Goal: Check status: Check status

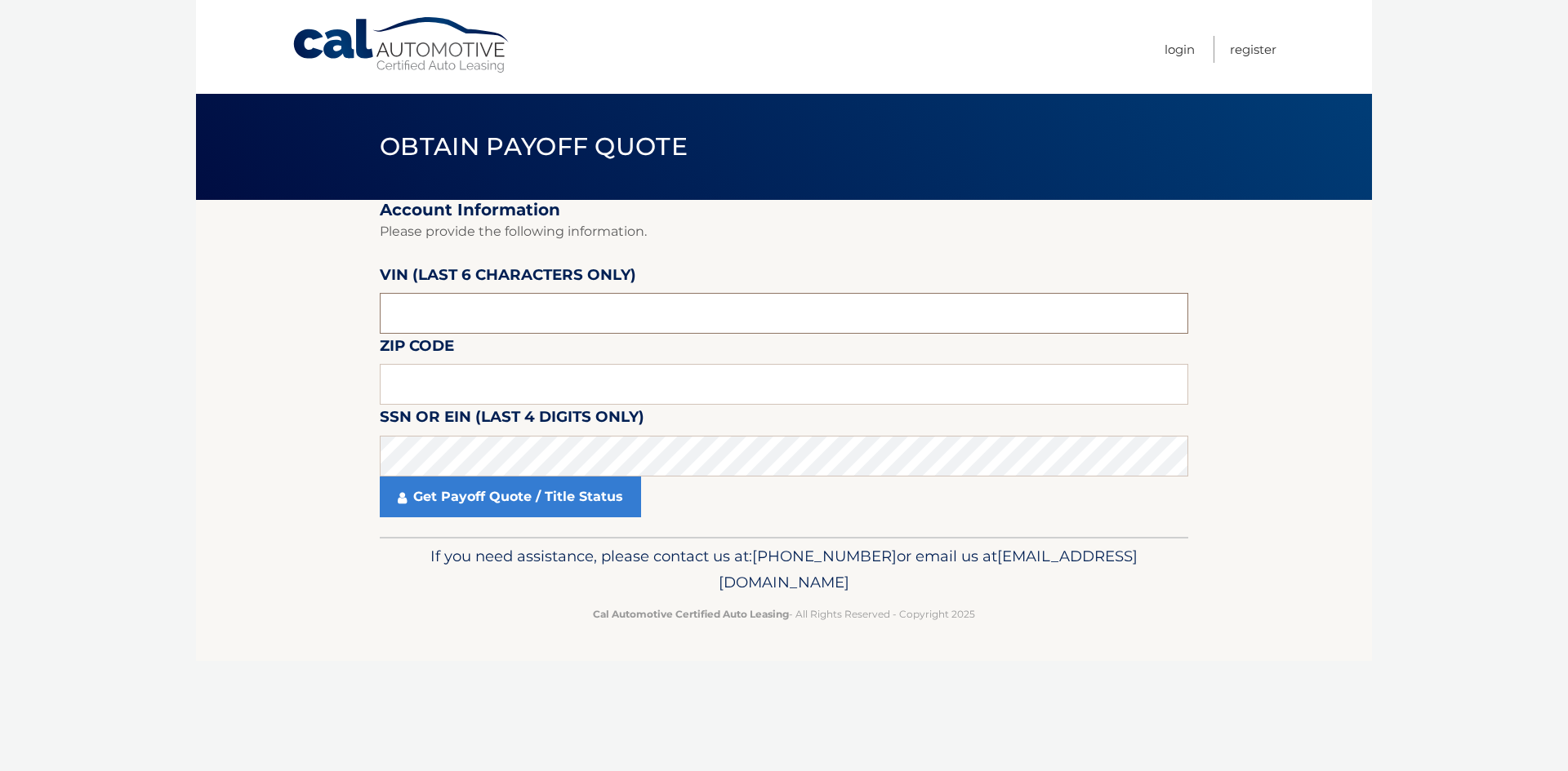
click at [441, 309] on input "text" at bounding box center [784, 313] width 808 height 40
click at [473, 326] on input "text" at bounding box center [784, 313] width 808 height 40
type input "404708"
click at [761, 387] on input "text" at bounding box center [784, 384] width 808 height 40
type input "33993"
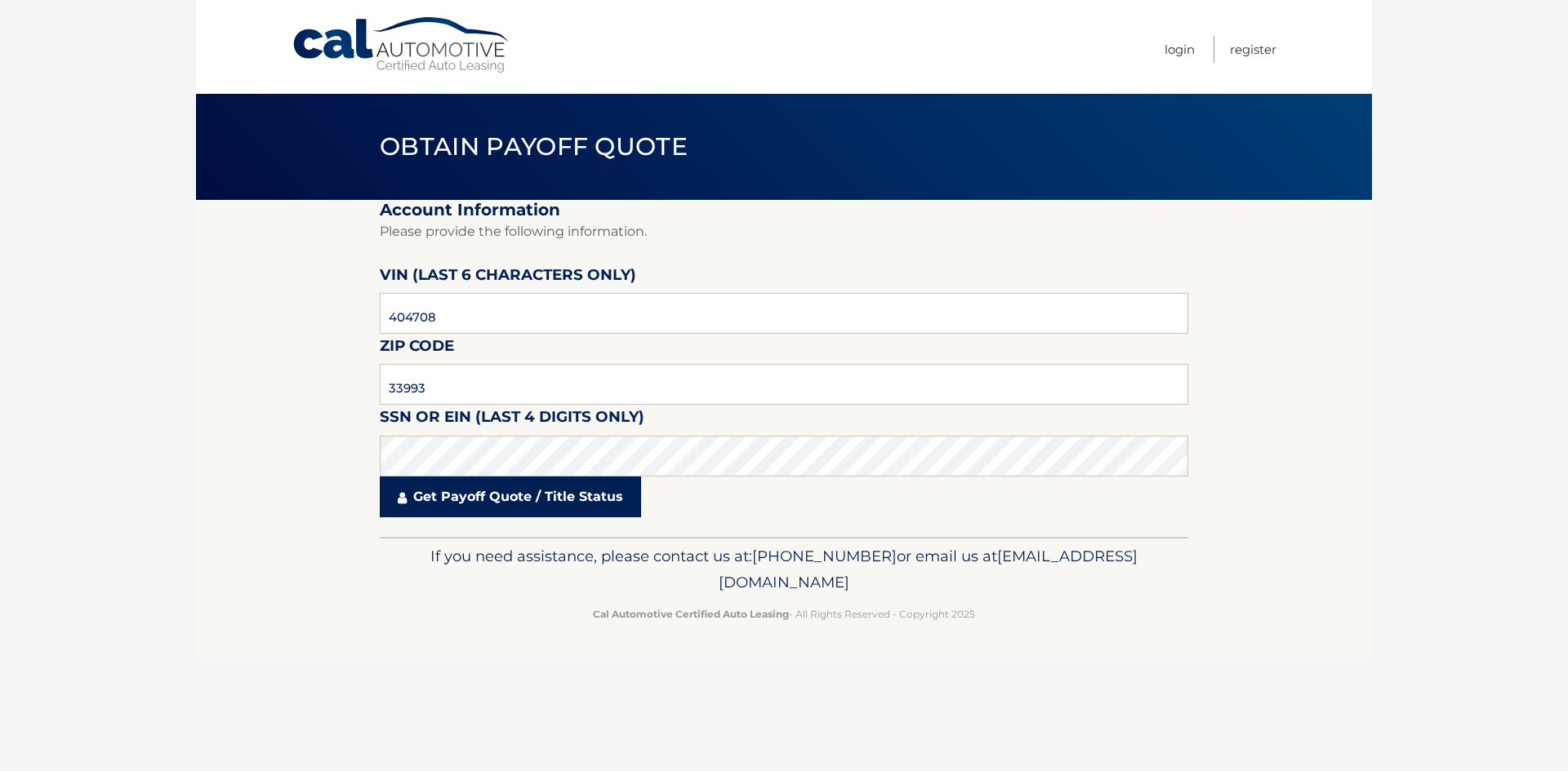
click at [584, 494] on link "Get Payoff Quote / Title Status" at bounding box center [509, 496] width 261 height 40
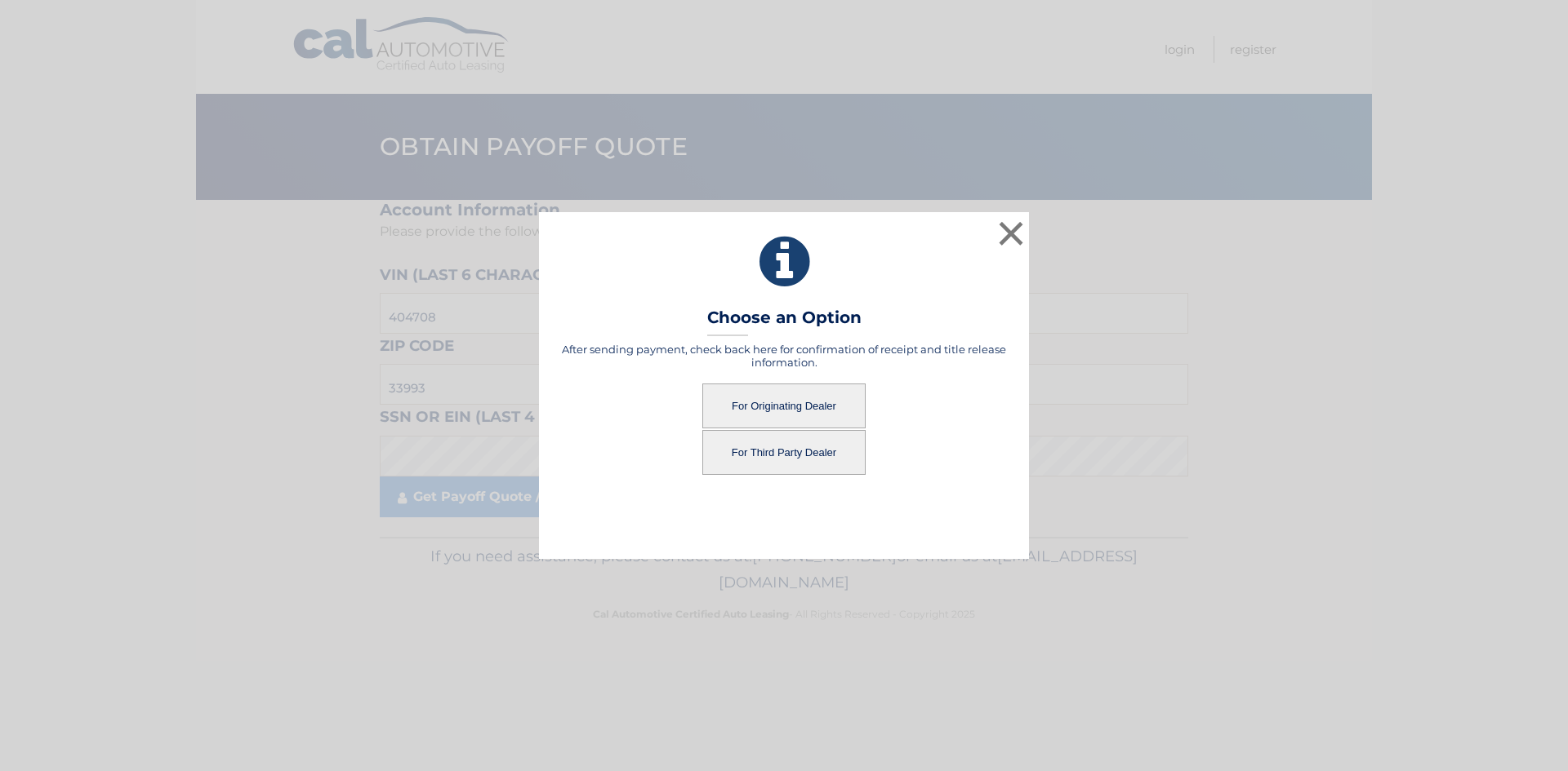
click at [770, 413] on button "For Originating Dealer" at bounding box center [784, 406] width 163 height 45
click at [770, 410] on button "For Originating Dealer" at bounding box center [784, 406] width 163 height 45
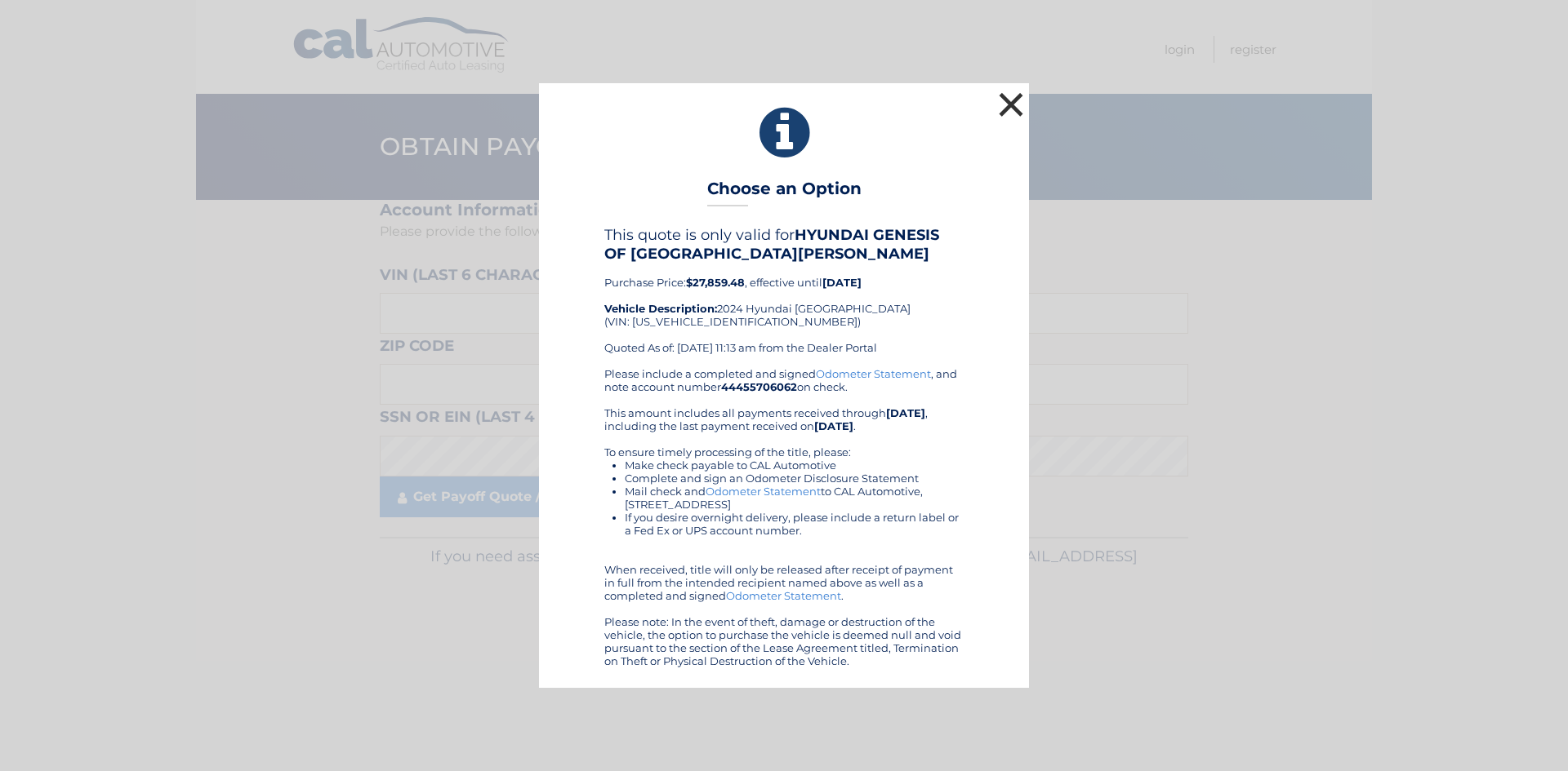
click at [1003, 107] on button "×" at bounding box center [1010, 104] width 33 height 33
